Goal: Task Accomplishment & Management: Use online tool/utility

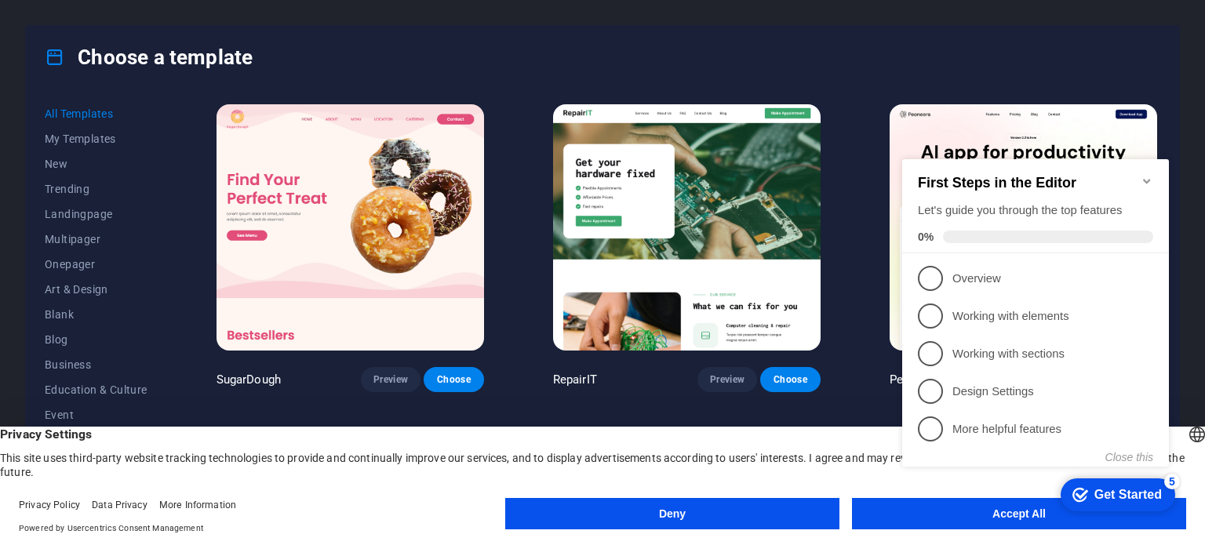
click div "checkmark Get Started 5 First Steps in the Editor Let's guide you through the t…"
click at [995, 519] on appcues-checklist "Contextual help checklist present on screen" at bounding box center [1039, 329] width 286 height 386
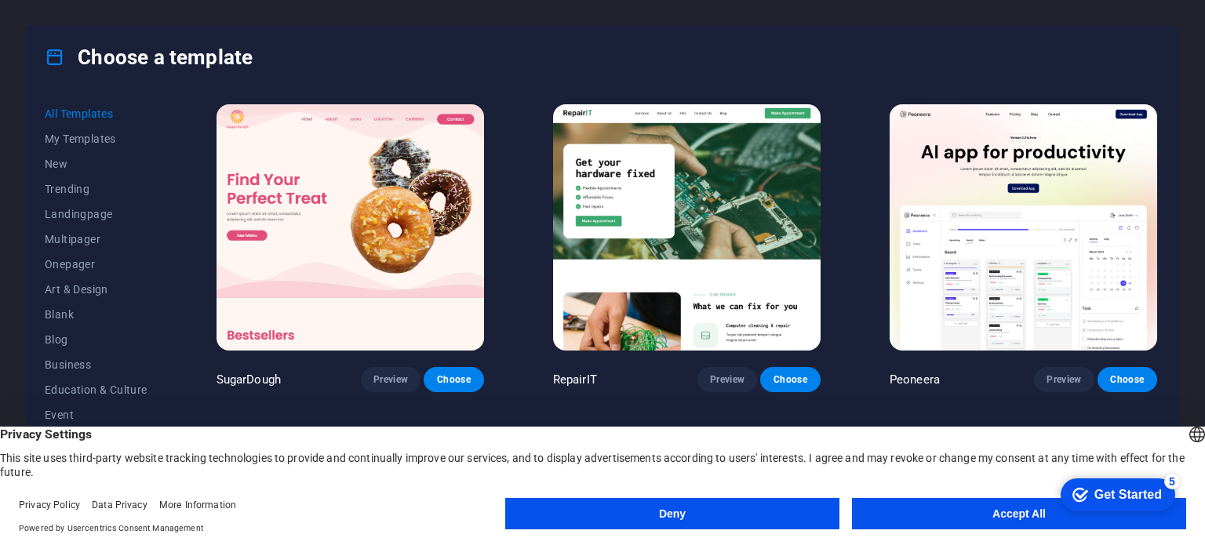
click div "checkmark Get Started 5 First Steps in the Editor Let's guide you through the t…"
click at [1023, 514] on button "Accept All" at bounding box center [1019, 513] width 334 height 31
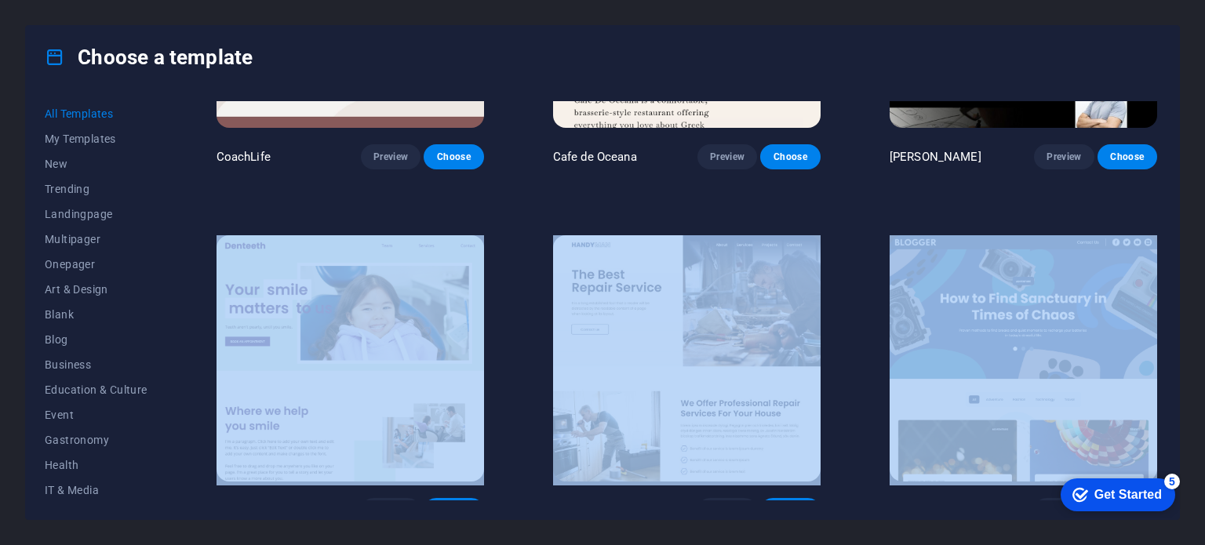
drag, startPoint x: 1203, startPoint y: 224, endPoint x: 1204, endPoint y: 121, distance: 103.6
click at [1204, 121] on div "Choose a template All Templates My Templates New Trending Landingpage Multipage…" at bounding box center [602, 272] width 1205 height 545
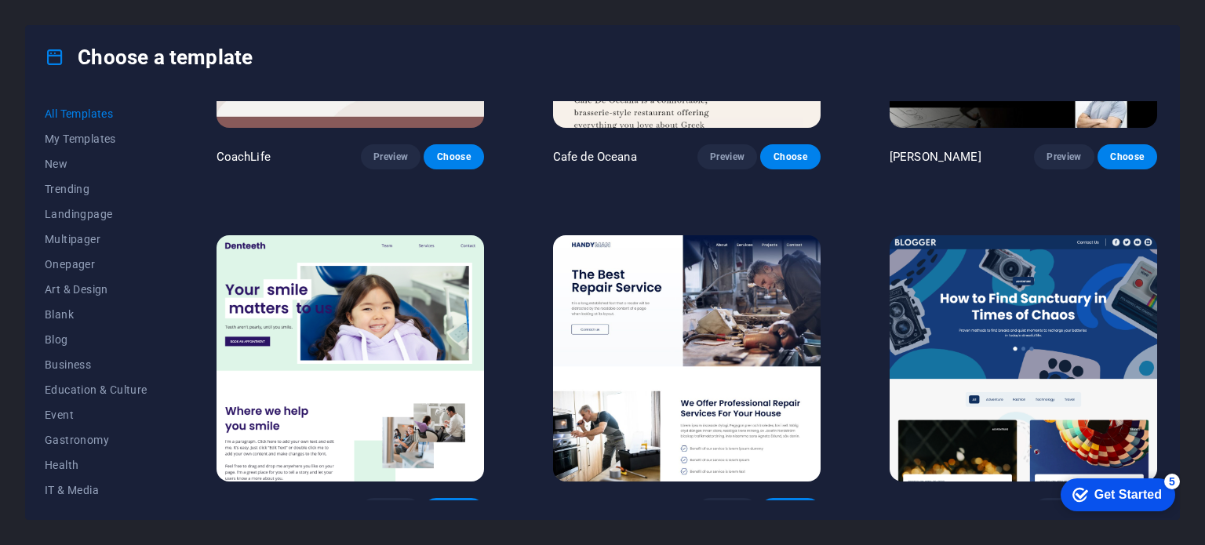
click at [1204, 121] on div "Choose a template All Templates My Templates New Trending Landingpage Multipage…" at bounding box center [602, 272] width 1205 height 545
click at [1204, 155] on div "Choose a template All Templates My Templates New Trending Landingpage Multipage…" at bounding box center [602, 272] width 1205 height 545
click at [98, 108] on span "All Templates" at bounding box center [96, 113] width 103 height 13
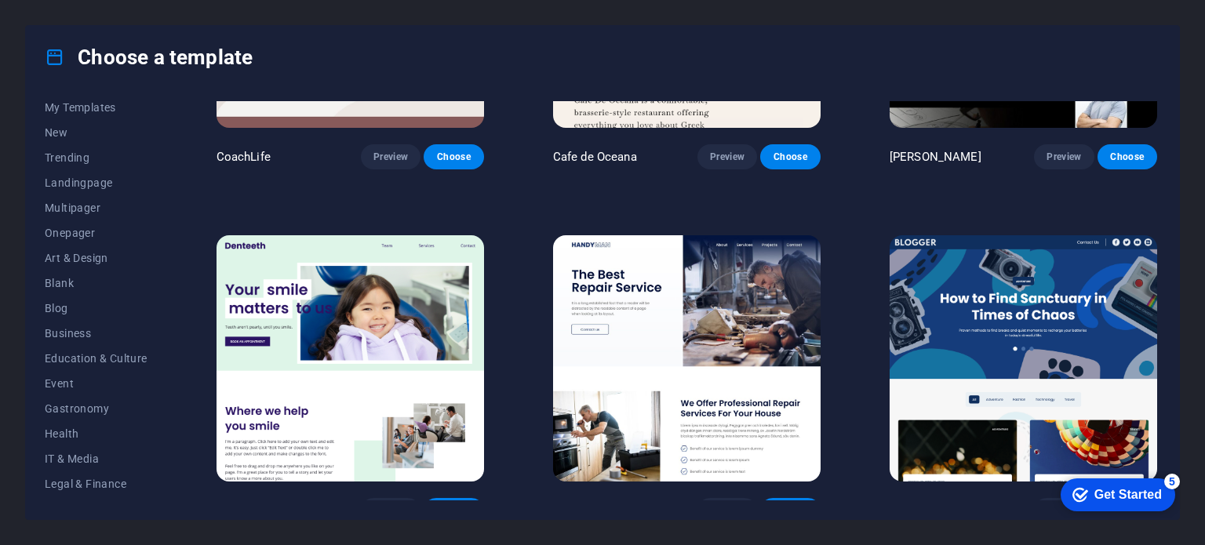
drag, startPoint x: 1204, startPoint y: 257, endPoint x: 1177, endPoint y: 314, distance: 62.8
click at [1177, 314] on div "Choose a template All Templates My Templates New Trending Landingpage Multipage…" at bounding box center [602, 272] width 1205 height 545
click at [1159, 200] on div "SugarDough Preview Choose RepairIT Preview Choose Peoneera Preview Choose Art M…" at bounding box center [686, 300] width 947 height 399
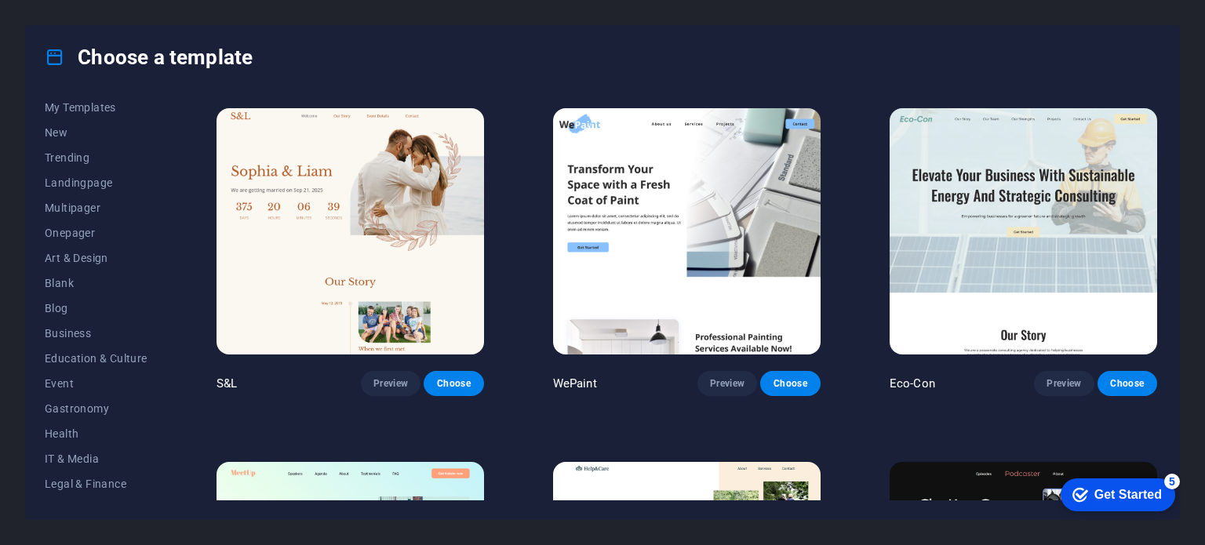
scroll to position [673, 0]
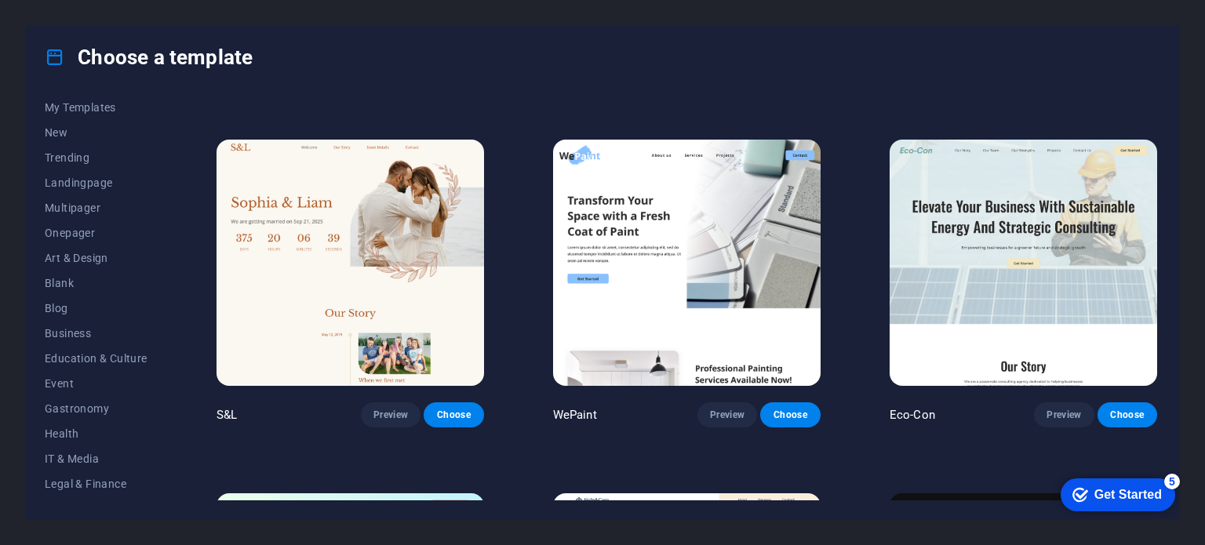
click at [1160, 122] on div "All Templates My Templates New Trending Landingpage Multipager Onepager Art & D…" at bounding box center [602, 304] width 1153 height 431
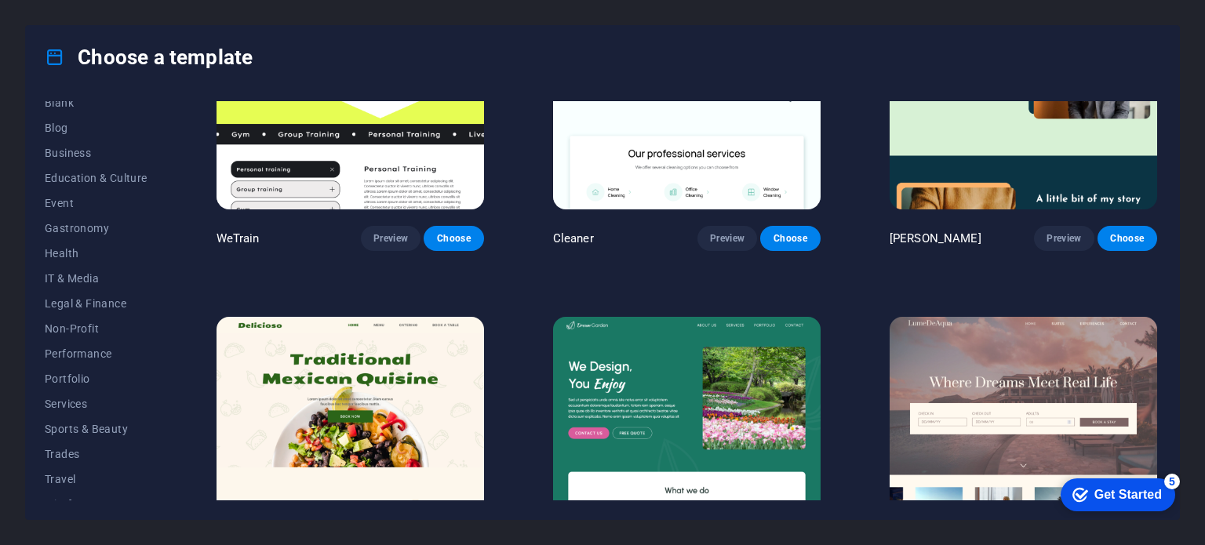
scroll to position [228, 0]
click at [70, 385] on span "Services" at bounding box center [96, 388] width 103 height 13
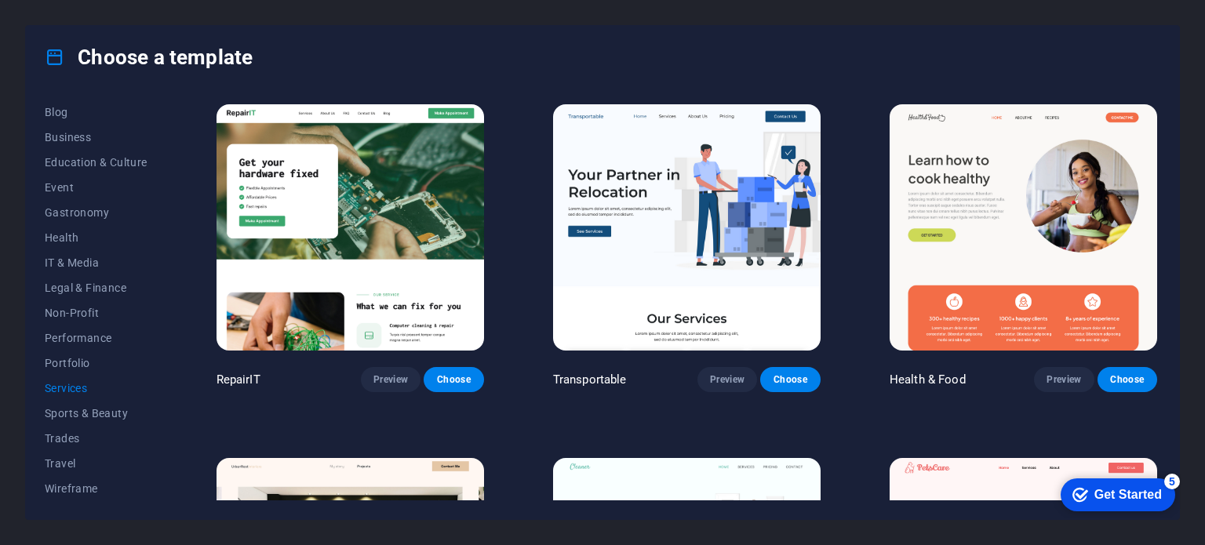
scroll to position [0, 0]
click at [82, 370] on span "Business" at bounding box center [96, 365] width 103 height 13
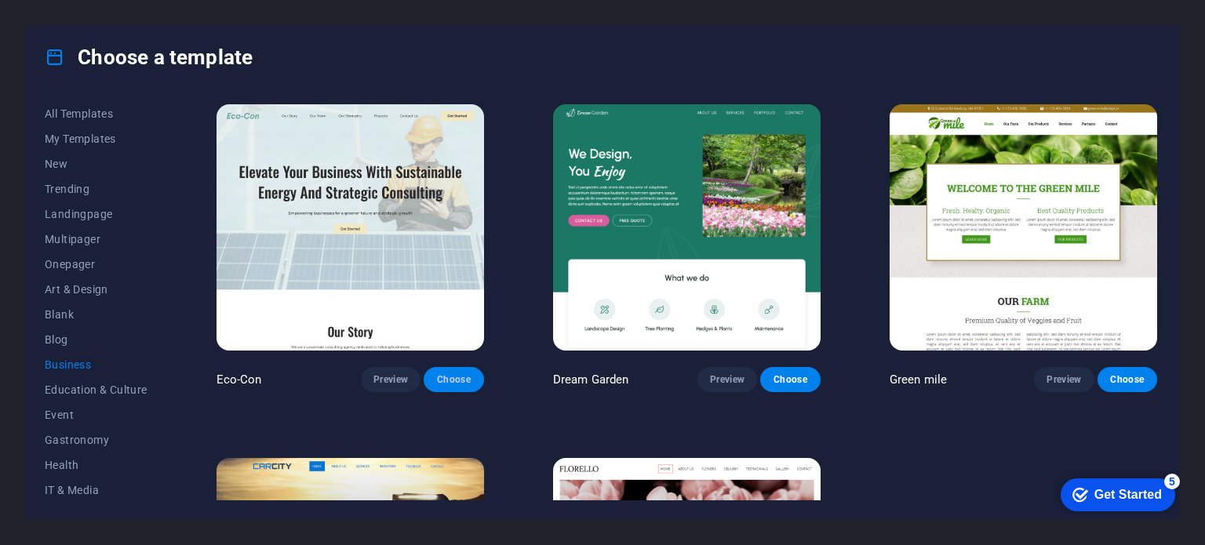
click at [461, 378] on span "Choose" at bounding box center [453, 379] width 35 height 13
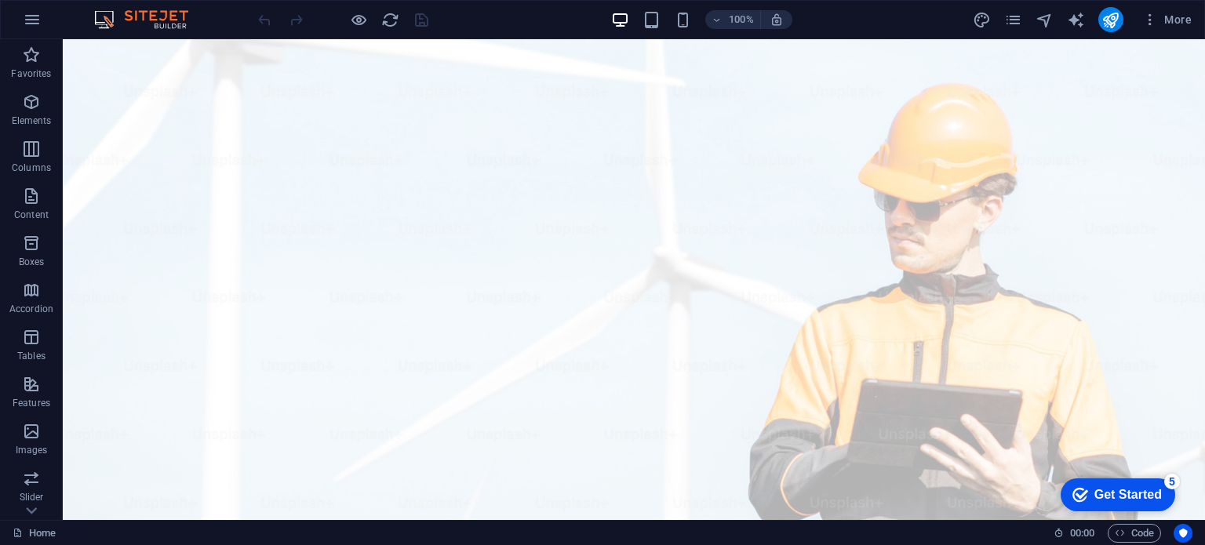
drag, startPoint x: 1204, startPoint y: 363, endPoint x: 1267, endPoint y: 50, distance: 319.3
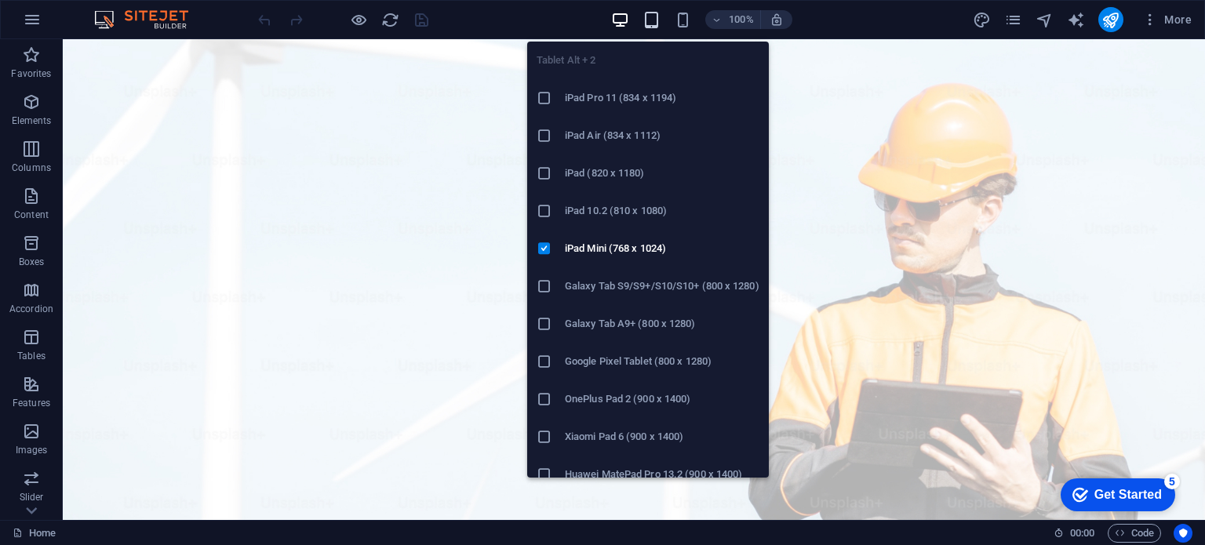
click at [659, 20] on icon "button" at bounding box center [652, 20] width 18 height 18
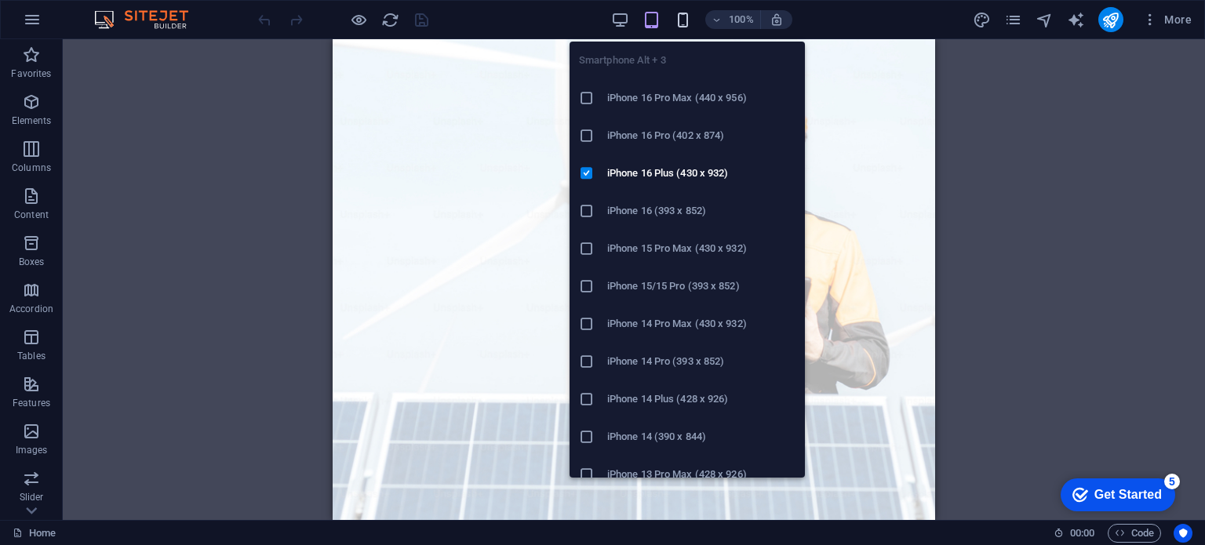
click at [686, 20] on icon "button" at bounding box center [683, 20] width 18 height 18
